Goal: Book appointment/travel/reservation

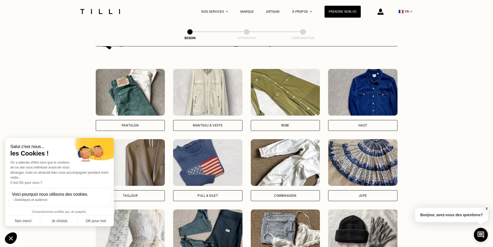
scroll to position [299, 0]
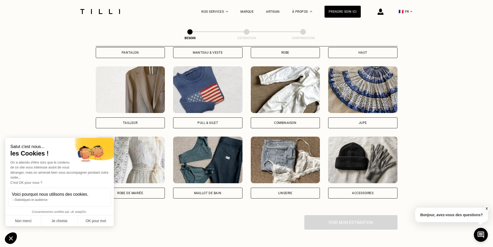
click at [148, 89] on img at bounding box center [130, 89] width 69 height 47
select select "FR"
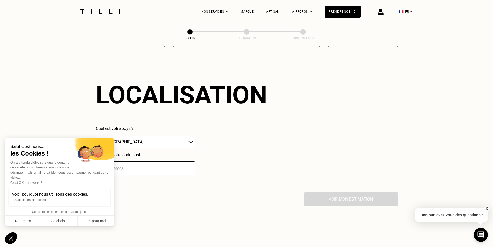
scroll to position [451, 0]
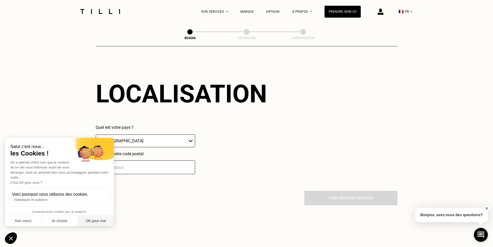
drag, startPoint x: 93, startPoint y: 223, endPoint x: 96, endPoint y: 220, distance: 4.2
click at [93, 222] on button "OK pour moi" at bounding box center [96, 221] width 36 height 11
checkbox input "true"
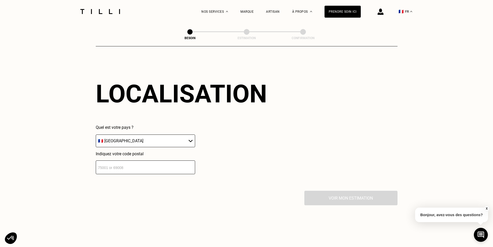
click at [156, 164] on input "number" at bounding box center [145, 167] width 99 height 14
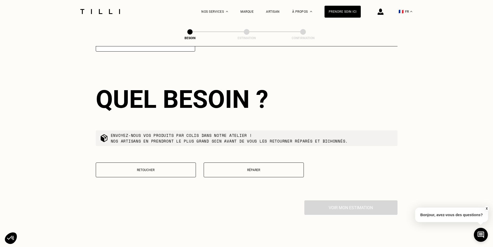
scroll to position [580, 0]
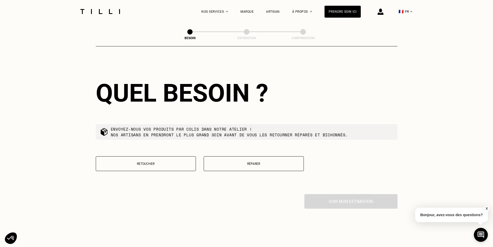
type input "75000"
click at [271, 13] on div "Artisan" at bounding box center [273, 11] width 14 height 23
click at [277, 13] on div "Artisan" at bounding box center [273, 11] width 14 height 23
click at [163, 169] on div "Retoucher Réparer" at bounding box center [247, 166] width 302 height 21
click at [163, 166] on button "Retoucher" at bounding box center [146, 163] width 100 height 15
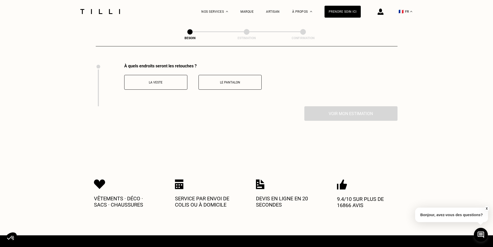
scroll to position [713, 0]
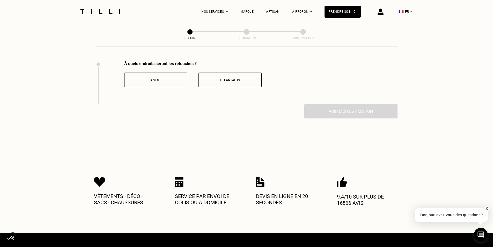
click at [174, 78] on p "La veste" at bounding box center [156, 80] width 58 height 4
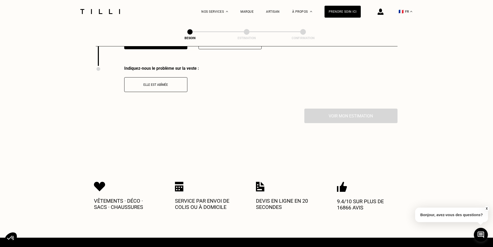
scroll to position [756, 0]
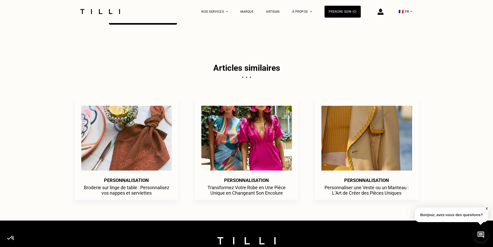
scroll to position [130, 0]
